Goal: Navigation & Orientation: Find specific page/section

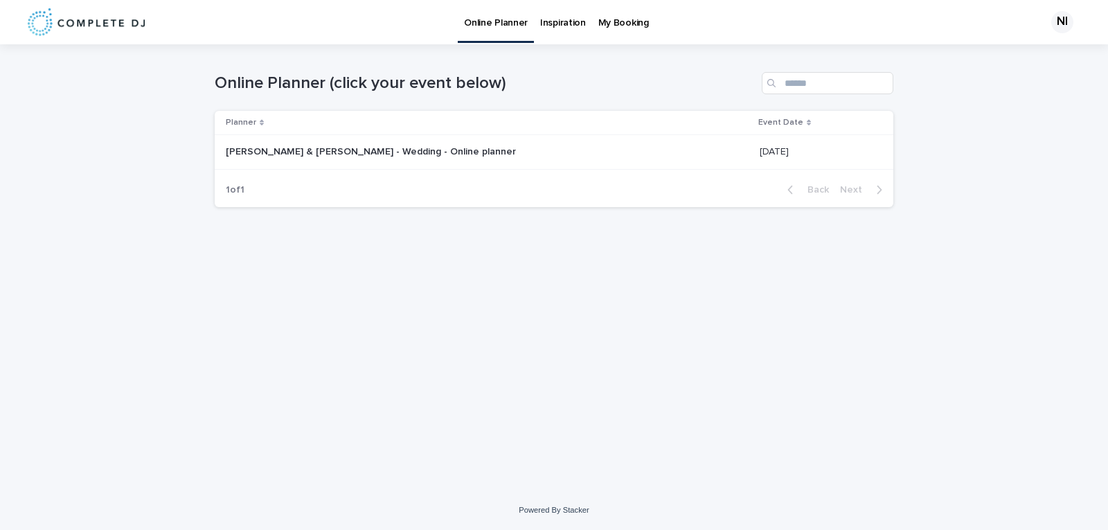
click at [396, 148] on p "[PERSON_NAME] & [PERSON_NAME] - Wedding - Online planner" at bounding box center [372, 150] width 293 height 15
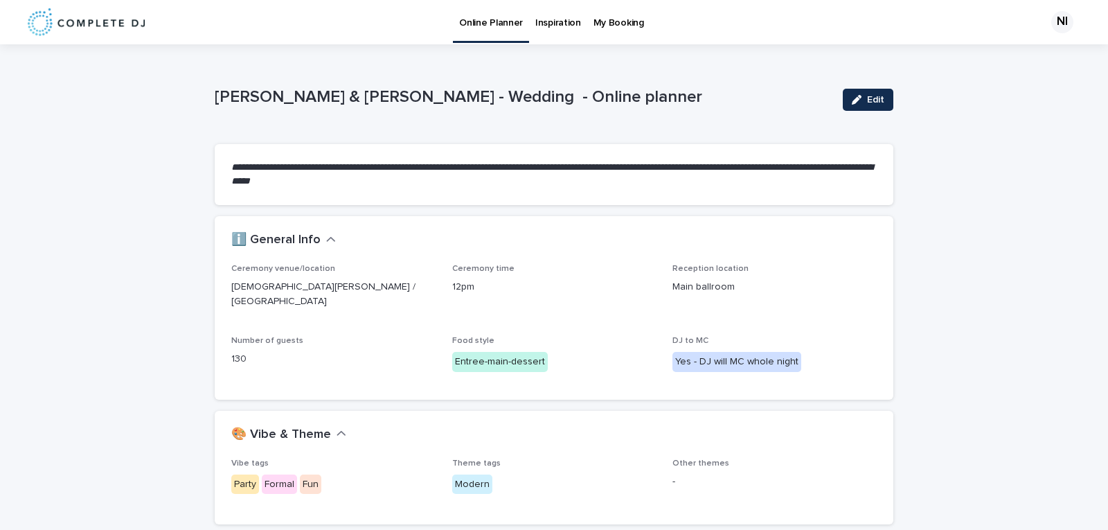
click at [523, 28] on div "Online Planner" at bounding box center [491, 14] width 76 height 29
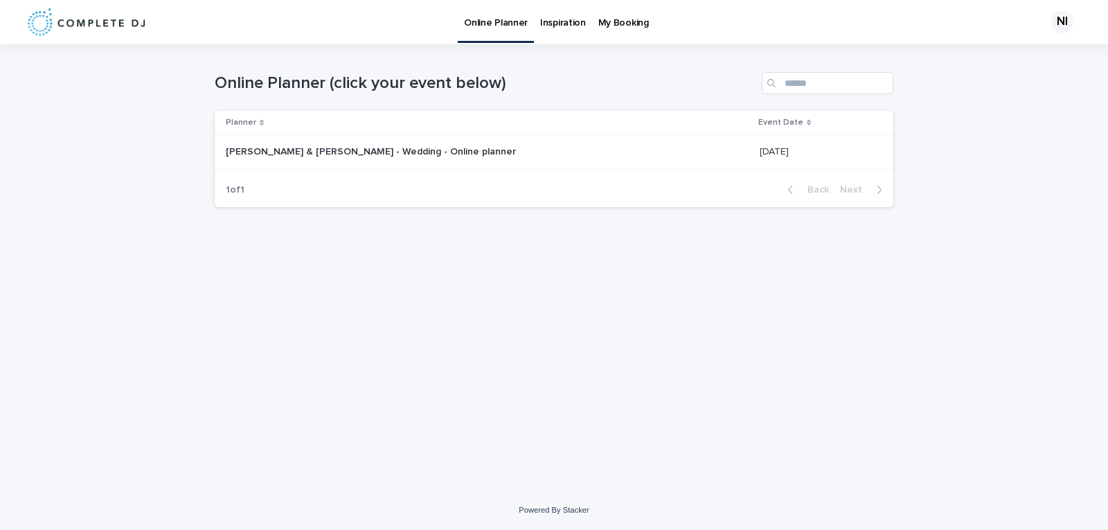
click at [549, 22] on p "Inspiration" at bounding box center [563, 14] width 46 height 29
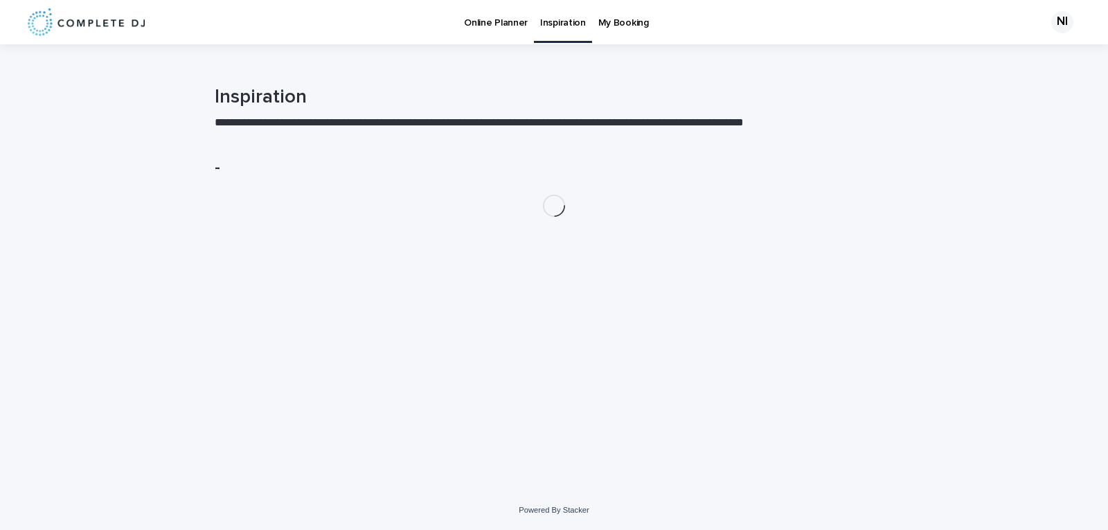
click at [609, 19] on p "My Booking" at bounding box center [624, 14] width 51 height 29
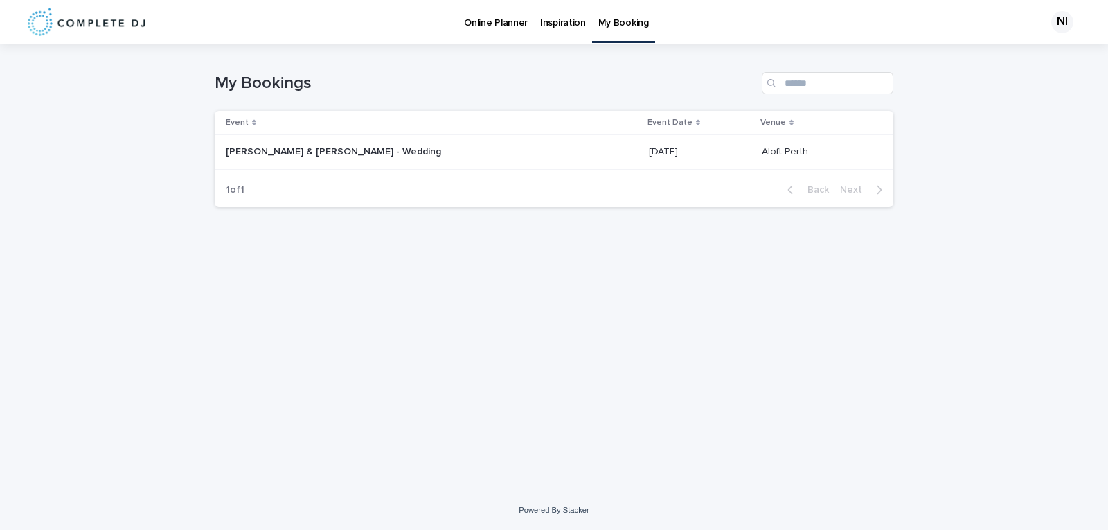
click at [384, 156] on p at bounding box center [341, 152] width 231 height 12
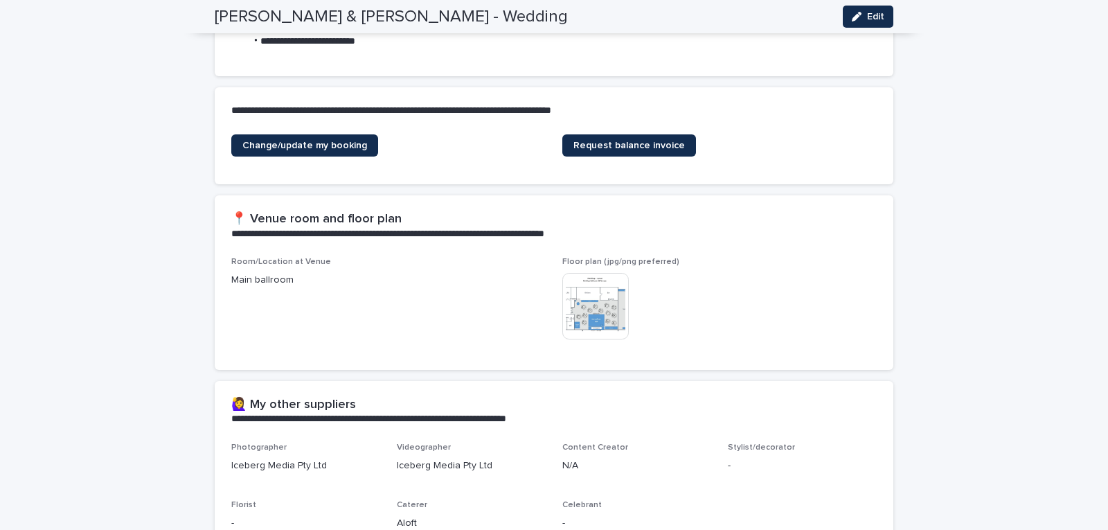
scroll to position [346, 0]
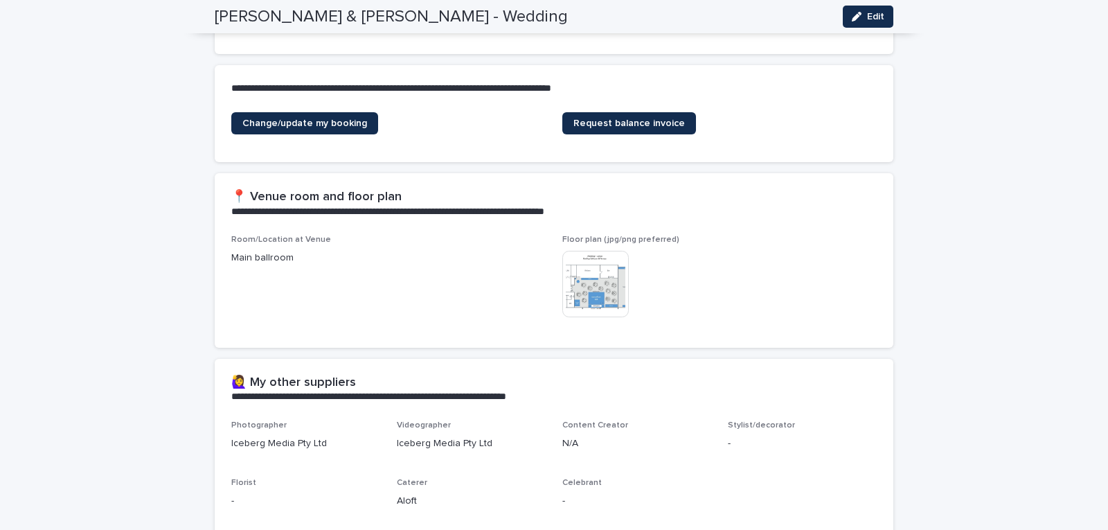
click at [585, 271] on img at bounding box center [596, 284] width 67 height 67
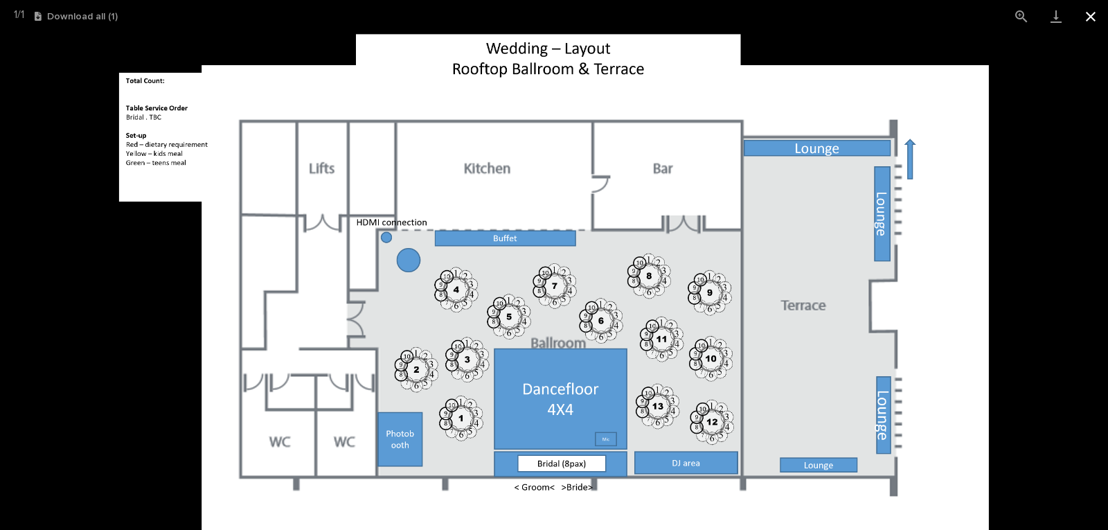
click at [1096, 17] on button "Close gallery" at bounding box center [1091, 16] width 35 height 33
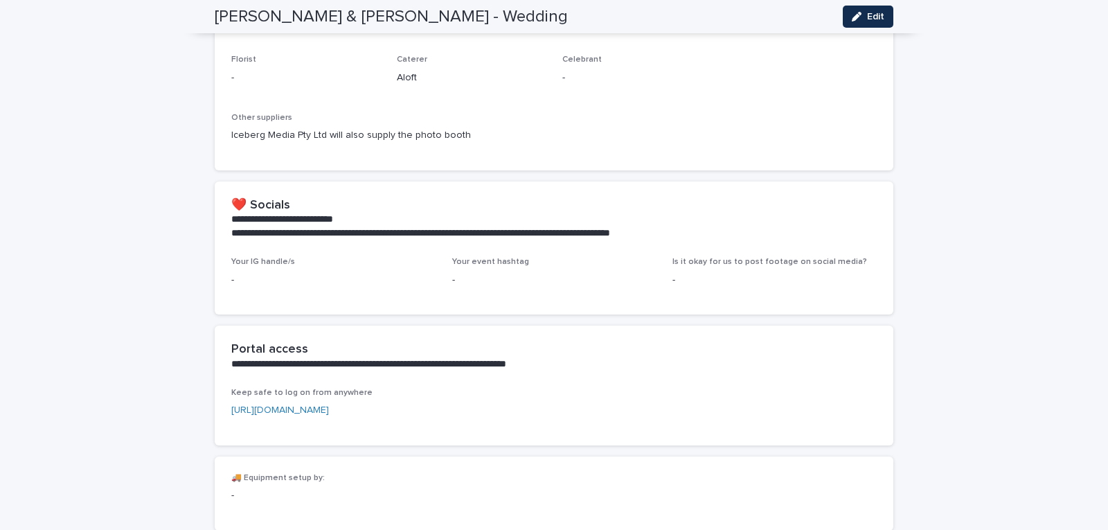
scroll to position [890, 0]
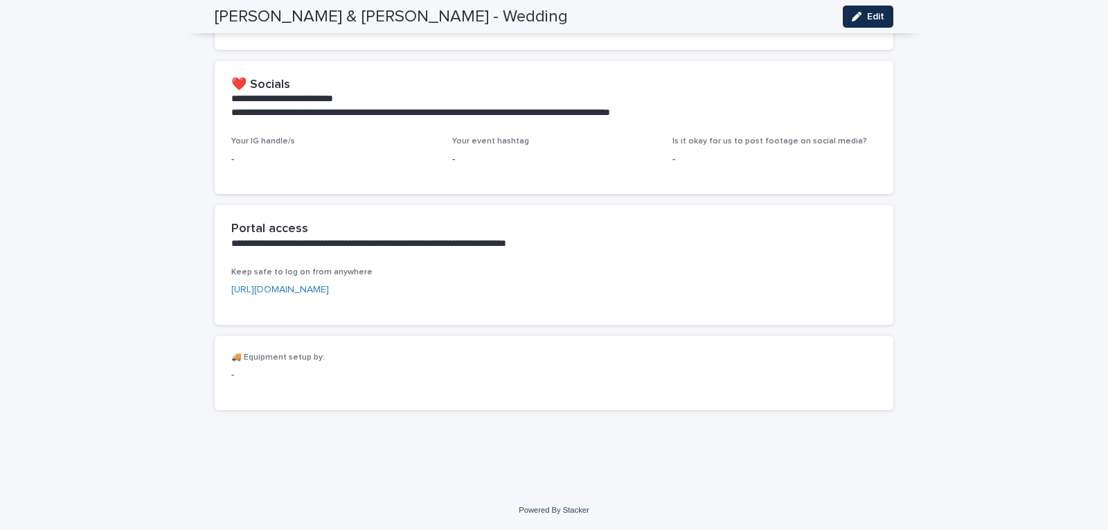
drag, startPoint x: 609, startPoint y: 291, endPoint x: 229, endPoint y: 313, distance: 380.3
click at [229, 313] on div "Keep safe to log on from anywhere [URL][DOMAIN_NAME]" at bounding box center [554, 296] width 679 height 58
